Goal: Check status: Check status

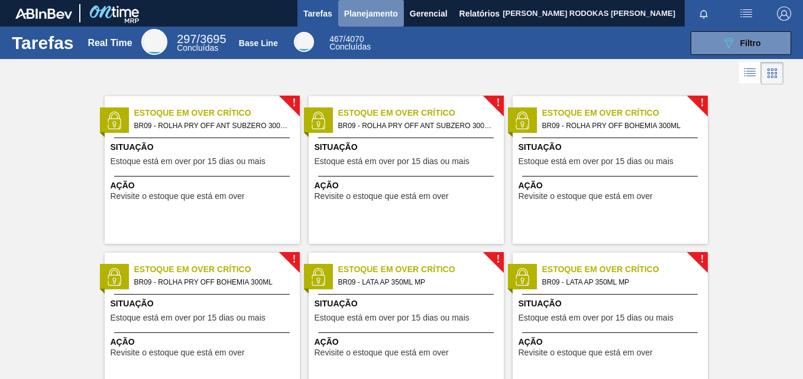
click at [380, 15] on span "Planejamento" at bounding box center [371, 14] width 54 height 14
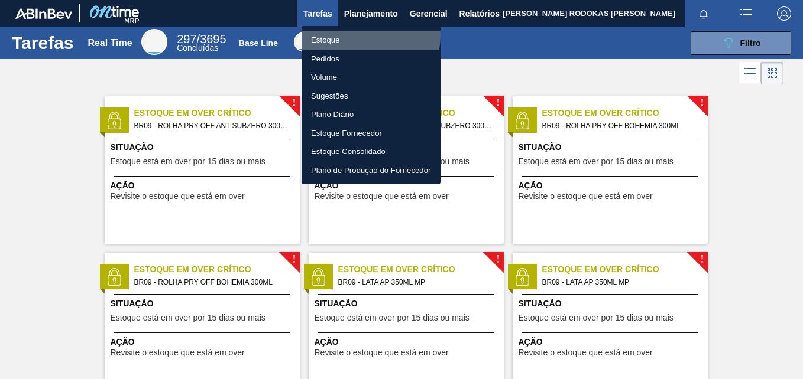
click at [362, 35] on li "Estoque" at bounding box center [370, 40] width 139 height 19
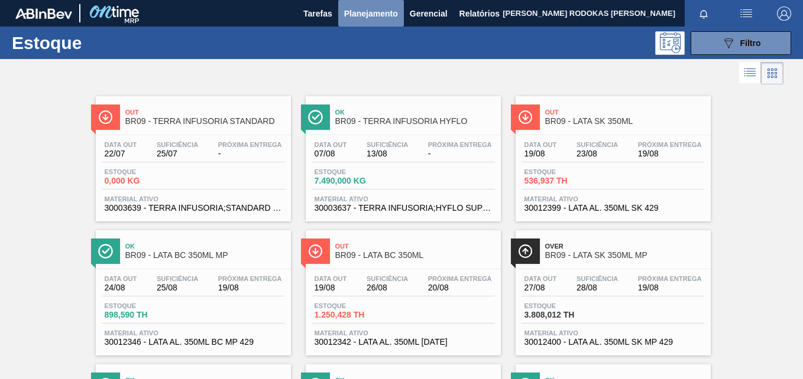
click at [381, 24] on button "Planejamento" at bounding box center [371, 13] width 66 height 27
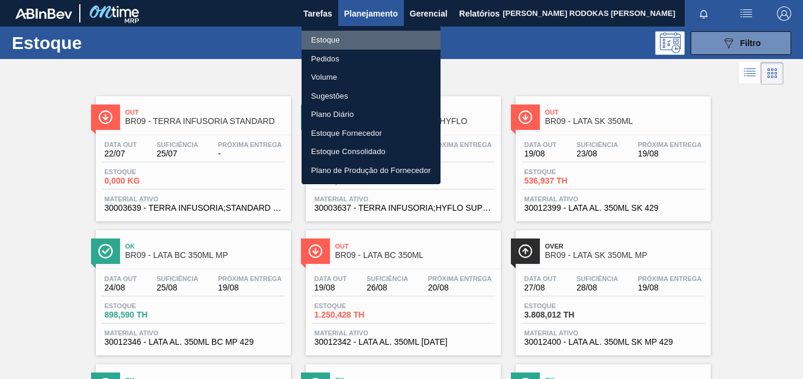
click at [371, 35] on li "Estoque" at bounding box center [370, 40] width 139 height 19
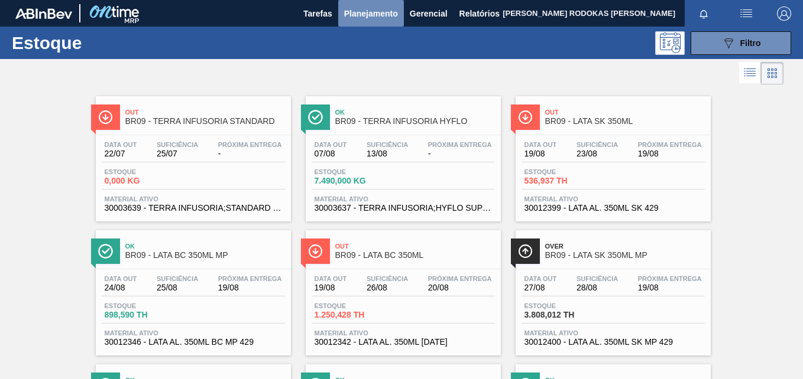
click at [365, 12] on span "Planejamento" at bounding box center [371, 14] width 54 height 14
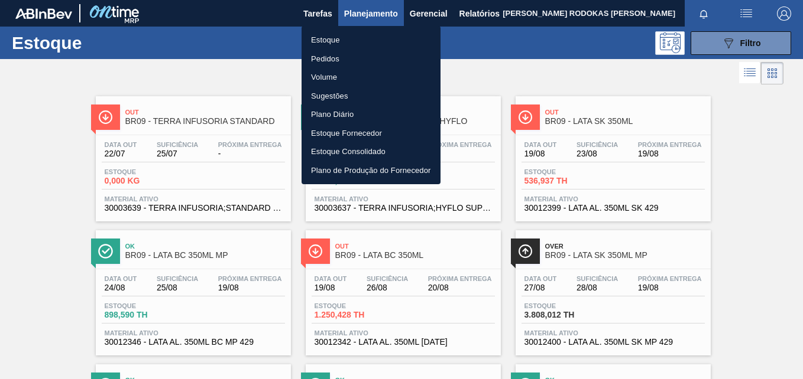
click at [337, 43] on li "Estoque" at bounding box center [370, 40] width 139 height 19
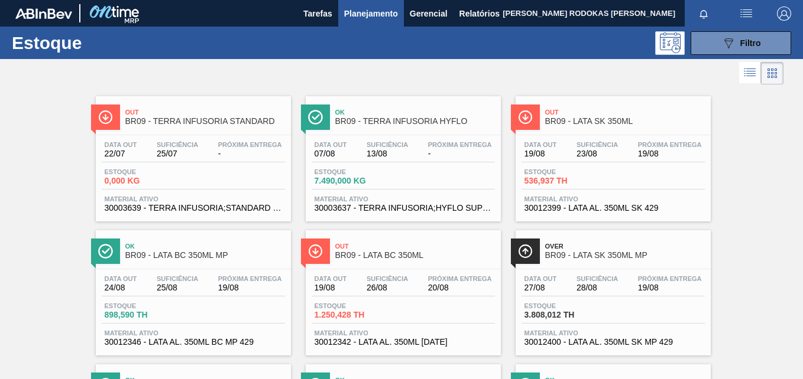
click at [702, 30] on div "Estoque 089F7B8B-B2A5-4AFE-B5C0-19BA573D28AC Filtro" at bounding box center [401, 43] width 803 height 33
click at [708, 51] on button "089F7B8B-B2A5-4AFE-B5C0-19BA573D28AC Filtro" at bounding box center [740, 43] width 100 height 24
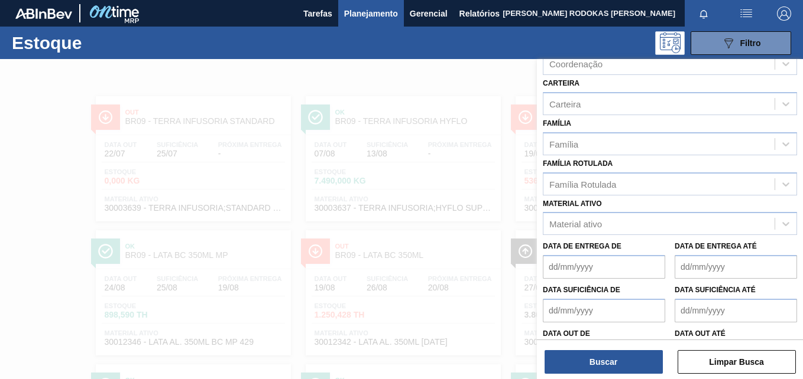
scroll to position [151, 0]
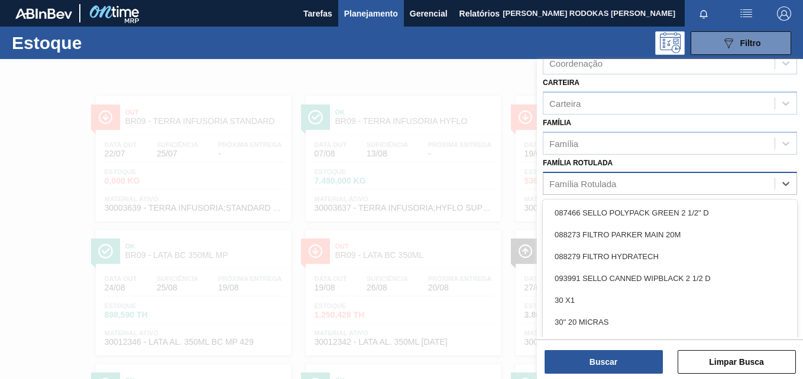
click at [689, 192] on div "Família Rotulada" at bounding box center [658, 183] width 231 height 17
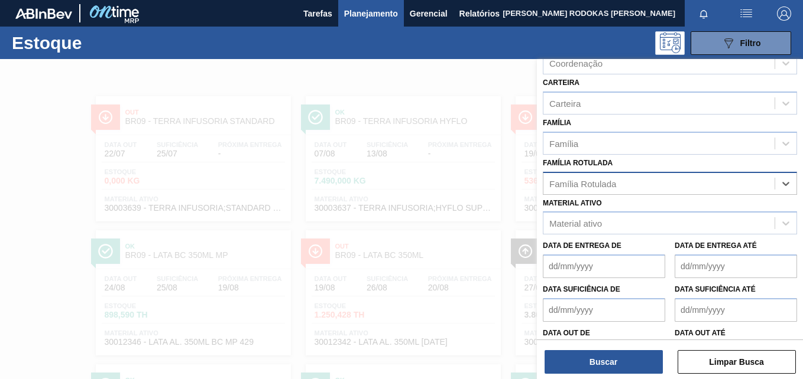
click at [688, 190] on div "Família Rotulada" at bounding box center [658, 183] width 231 height 17
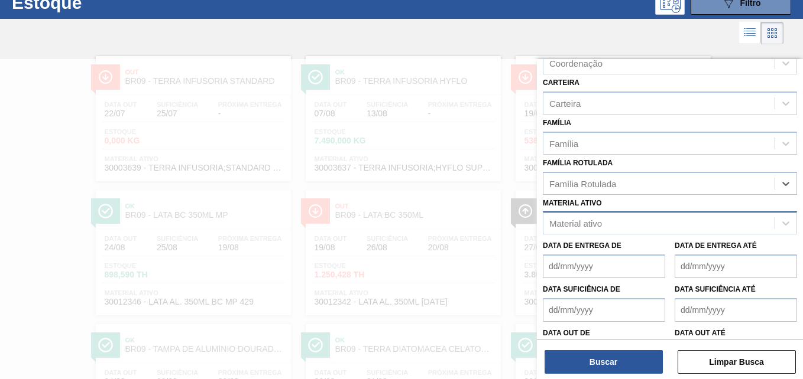
click at [665, 221] on div "Material ativo" at bounding box center [658, 223] width 231 height 17
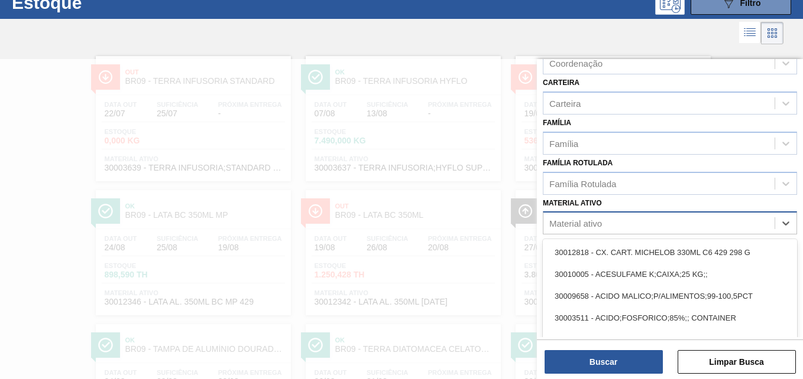
scroll to position [42, 0]
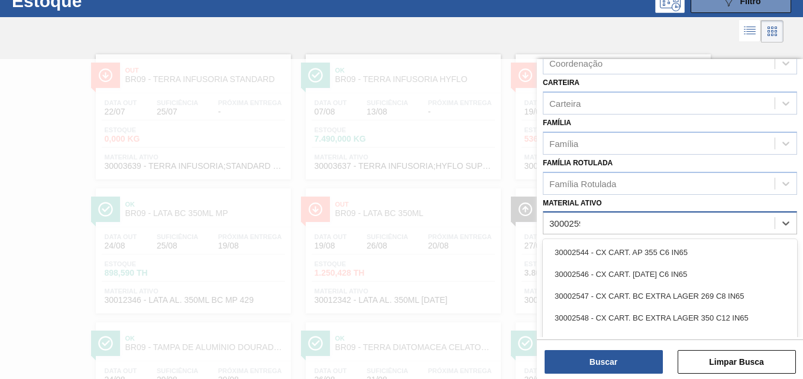
type ativo "30002598"
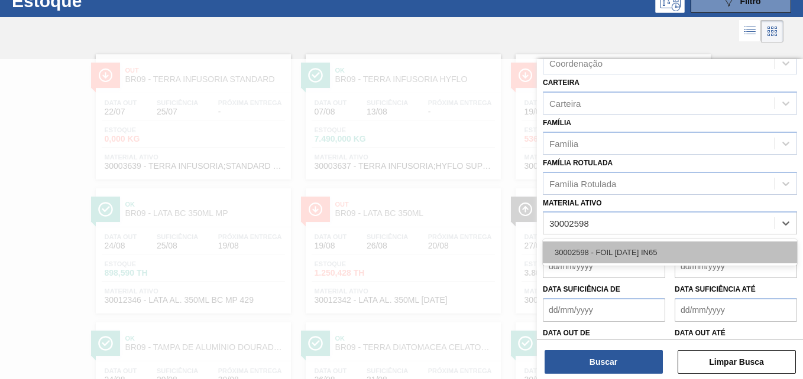
click at [645, 256] on div "30002598 - FOIL [DATE] IN65" at bounding box center [670, 253] width 254 height 22
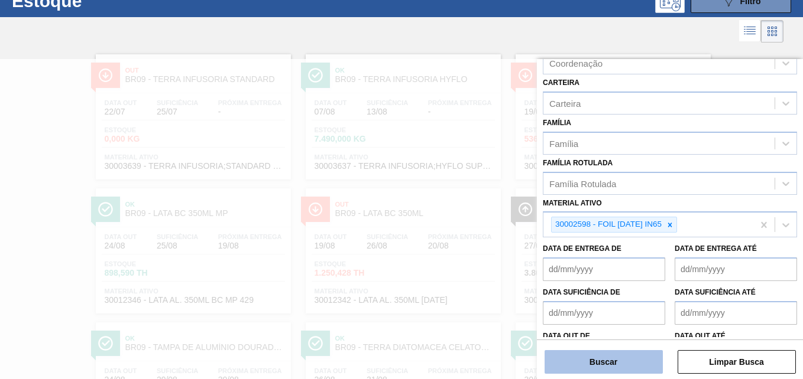
click at [595, 365] on button "Buscar" at bounding box center [603, 362] width 118 height 24
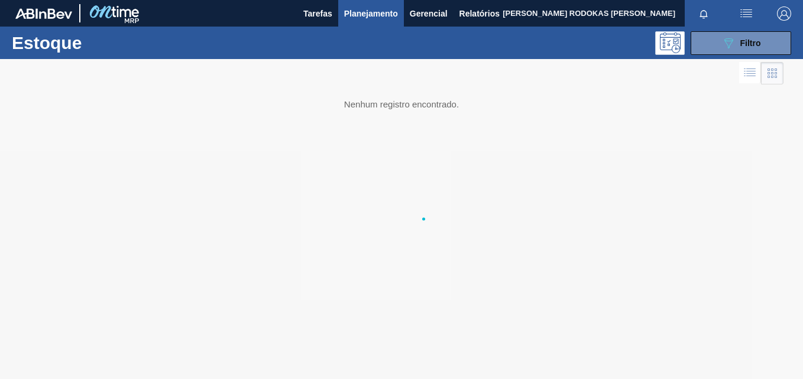
scroll to position [0, 0]
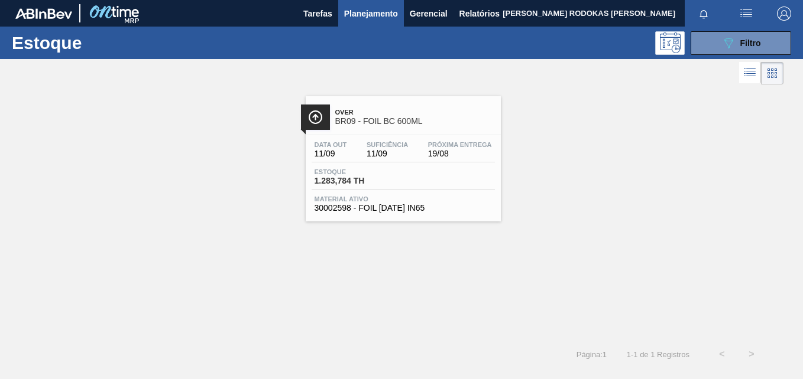
click at [440, 178] on div "Estoque 1.283,784 TH" at bounding box center [402, 178] width 183 height 21
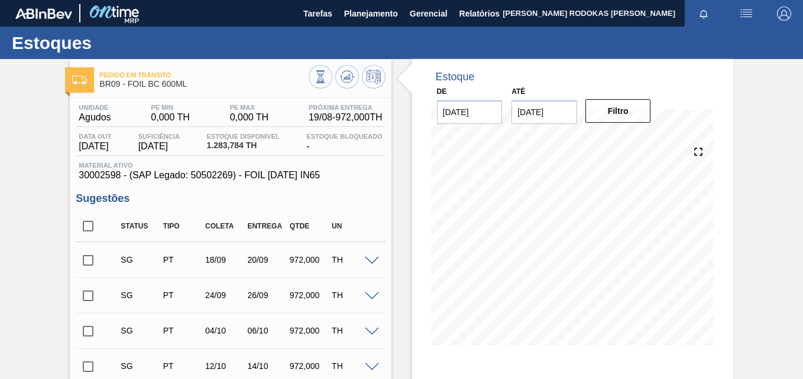
click at [372, 256] on div at bounding box center [374, 260] width 24 height 9
click at [369, 259] on span at bounding box center [372, 261] width 14 height 9
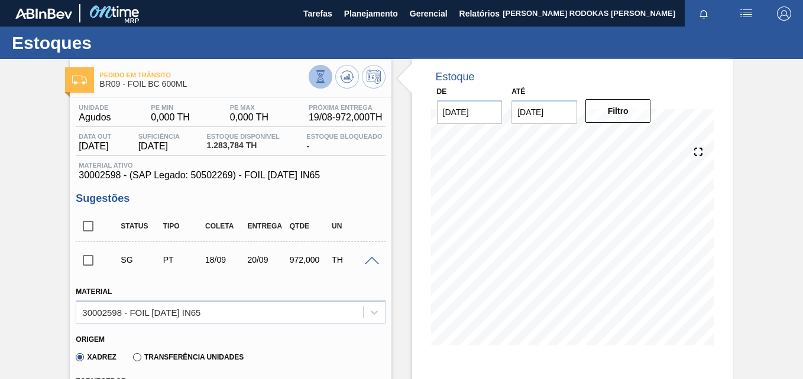
click at [316, 73] on icon at bounding box center [320, 76] width 13 height 13
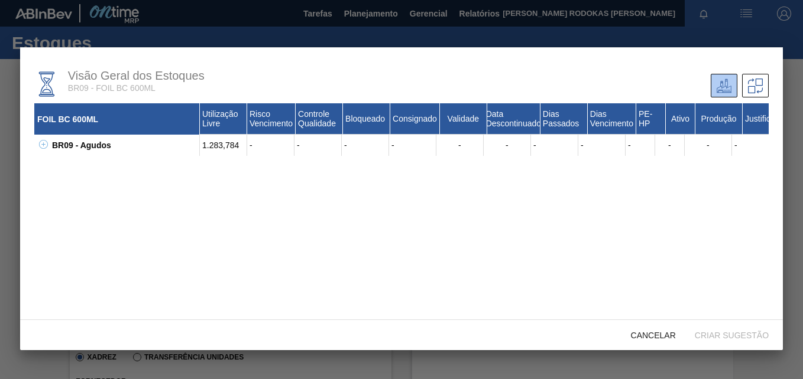
click at [787, 107] on div at bounding box center [401, 189] width 803 height 379
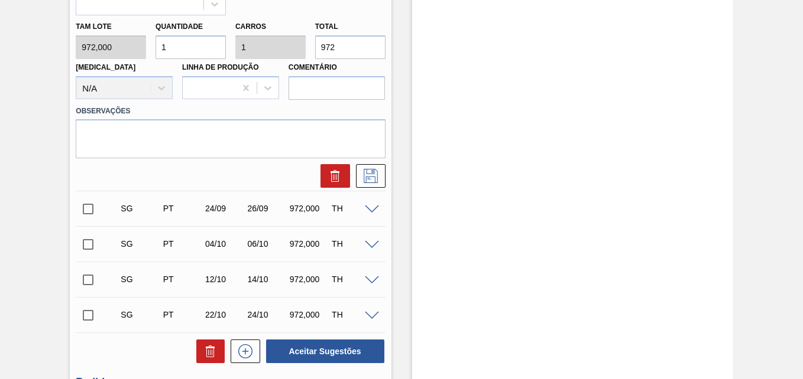
scroll to position [529, 0]
click at [363, 181] on icon at bounding box center [370, 175] width 19 height 14
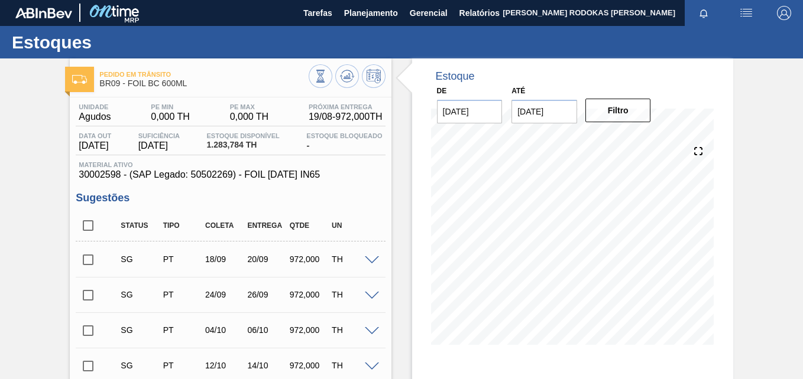
scroll to position [0, 0]
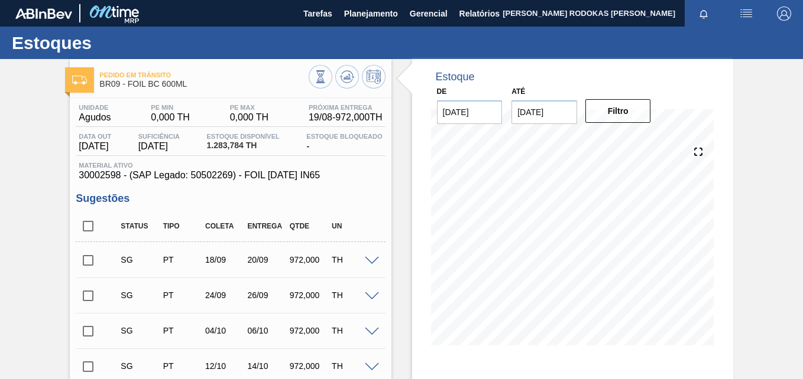
click at [365, 257] on span at bounding box center [372, 261] width 14 height 9
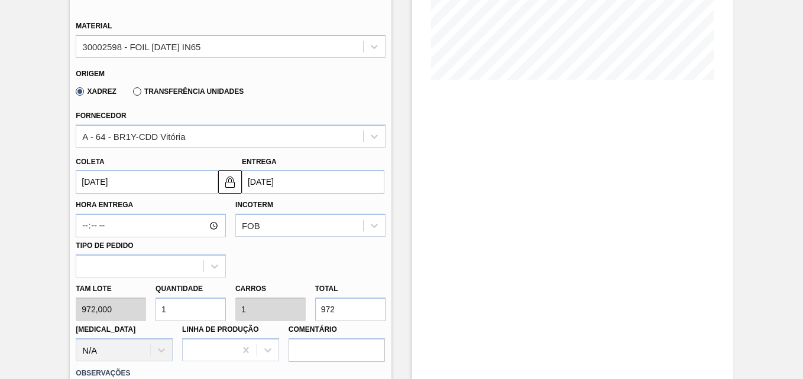
scroll to position [268, 0]
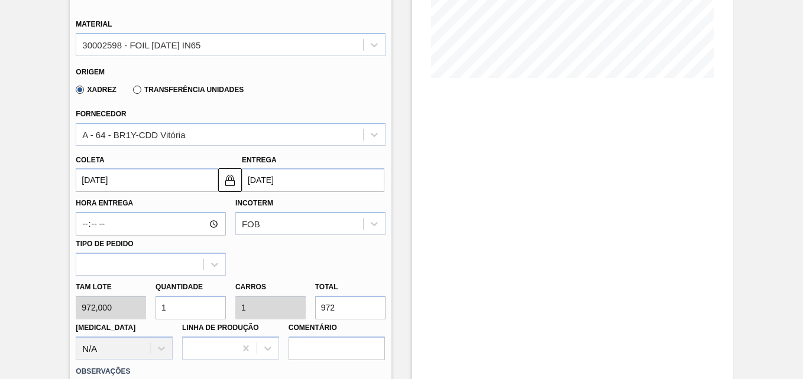
click at [191, 91] on label "Transferência Unidades" at bounding box center [188, 90] width 111 height 8
click at [131, 92] on input "Transferência Unidades" at bounding box center [131, 92] width 0 height 0
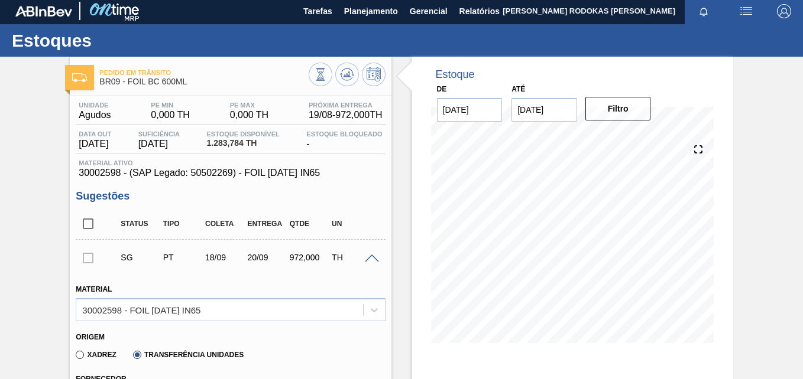
scroll to position [0, 0]
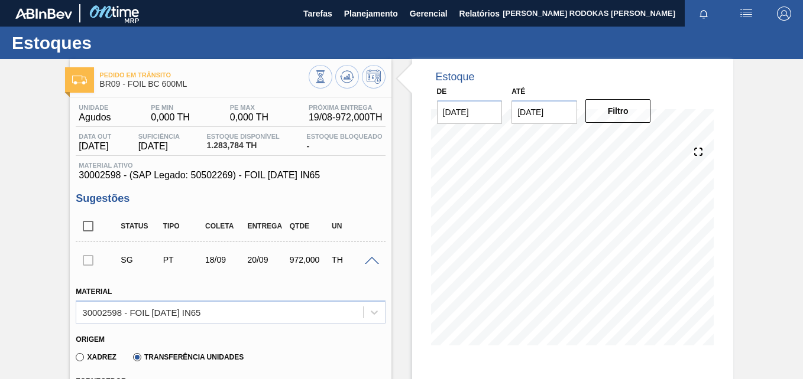
click at [371, 261] on span at bounding box center [372, 261] width 14 height 9
